Goal: Navigation & Orientation: Find specific page/section

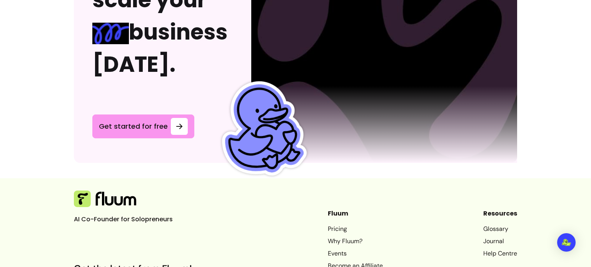
scroll to position [2108, 0]
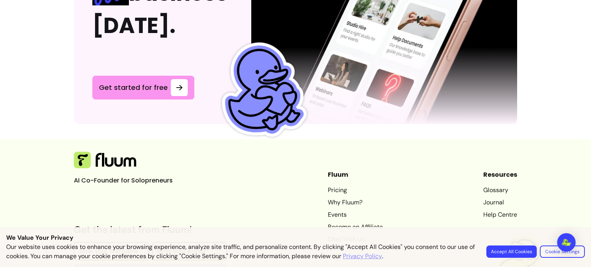
click at [588, 253] on div "We Value Your Privacy Our website uses cookies to enhance your browsing experie…" at bounding box center [295, 247] width 591 height 40
drag, startPoint x: 588, startPoint y: 253, endPoint x: 590, endPoint y: 243, distance: 10.1
click at [590, 243] on div "We Value Your Privacy Our website uses cookies to enhance your browsing experie…" at bounding box center [295, 247] width 591 height 40
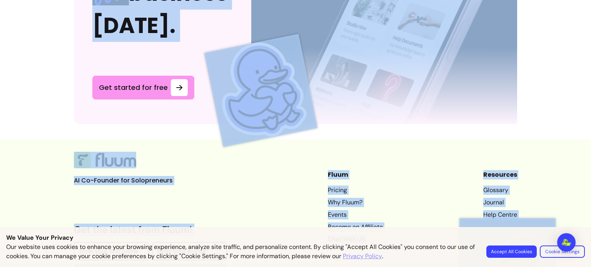
drag, startPoint x: 590, startPoint y: 243, endPoint x: 588, endPoint y: 268, distance: 25.4
click at [588, 267] on html "We Value Your Privacy Our website uses cookies to enhance your browsing experie…" at bounding box center [295, 133] width 591 height 267
click at [561, 174] on footer "AI Co-Founder for Solopreneurs Get the latest from Fluum! Enter your first name…" at bounding box center [295, 227] width 591 height 174
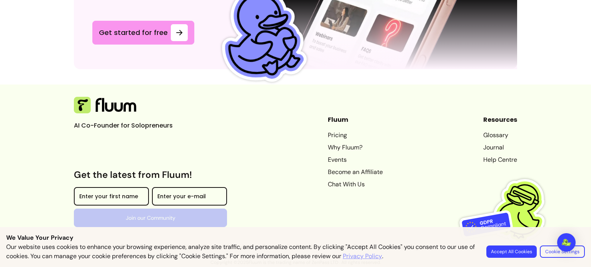
scroll to position [2195, 0]
click at [374, 253] on link "Privacy Policy" at bounding box center [362, 256] width 39 height 9
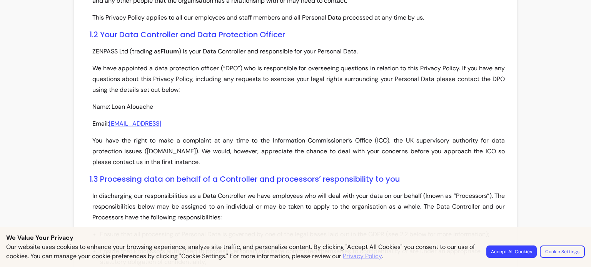
scroll to position [286, 0]
